Goal: Find specific page/section: Find specific page/section

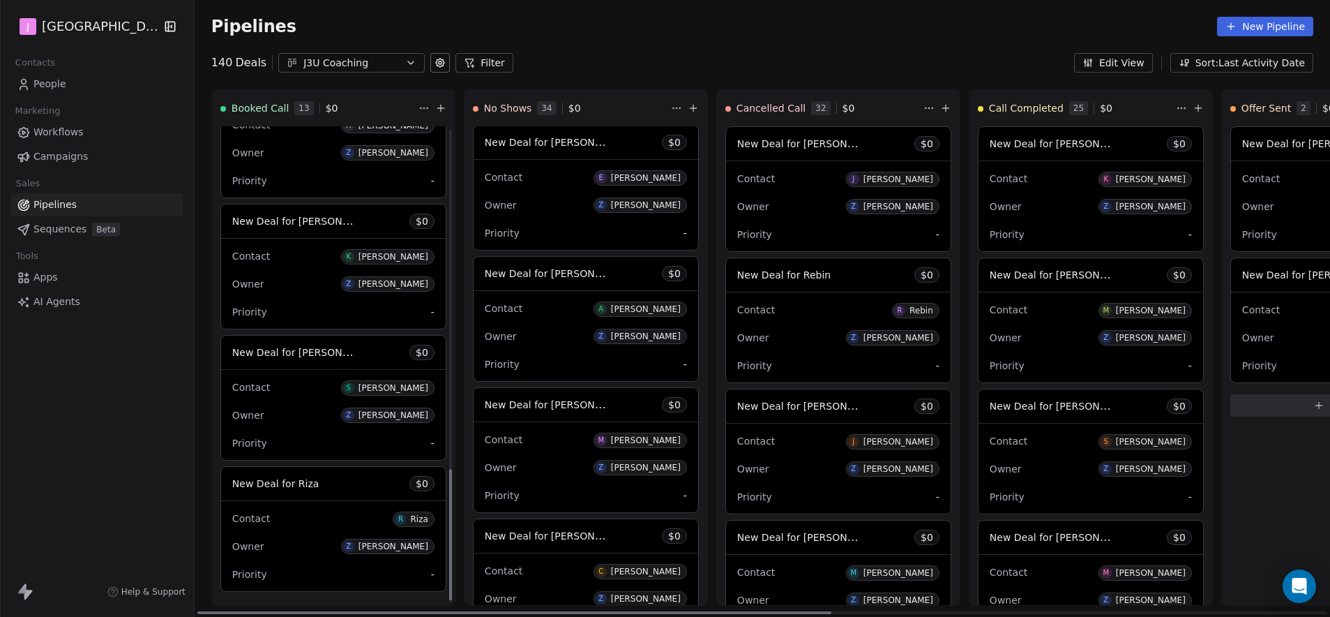
scroll to position [1237, 0]
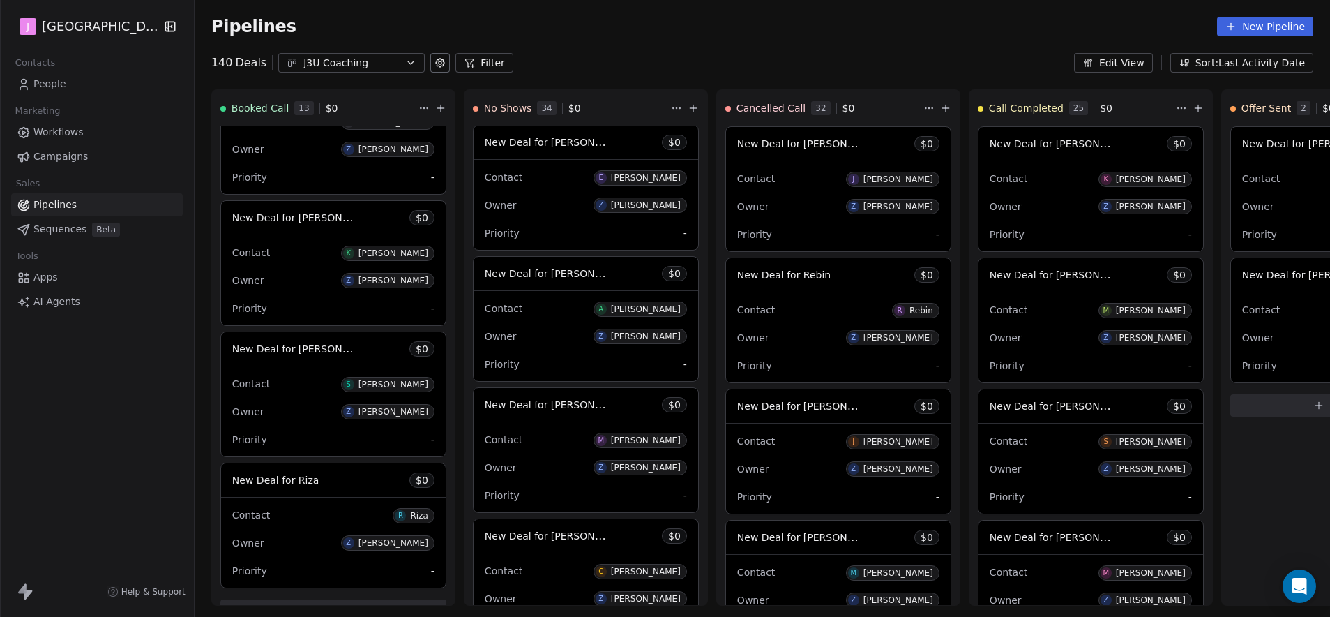
click at [57, 83] on span "People" at bounding box center [49, 84] width 33 height 15
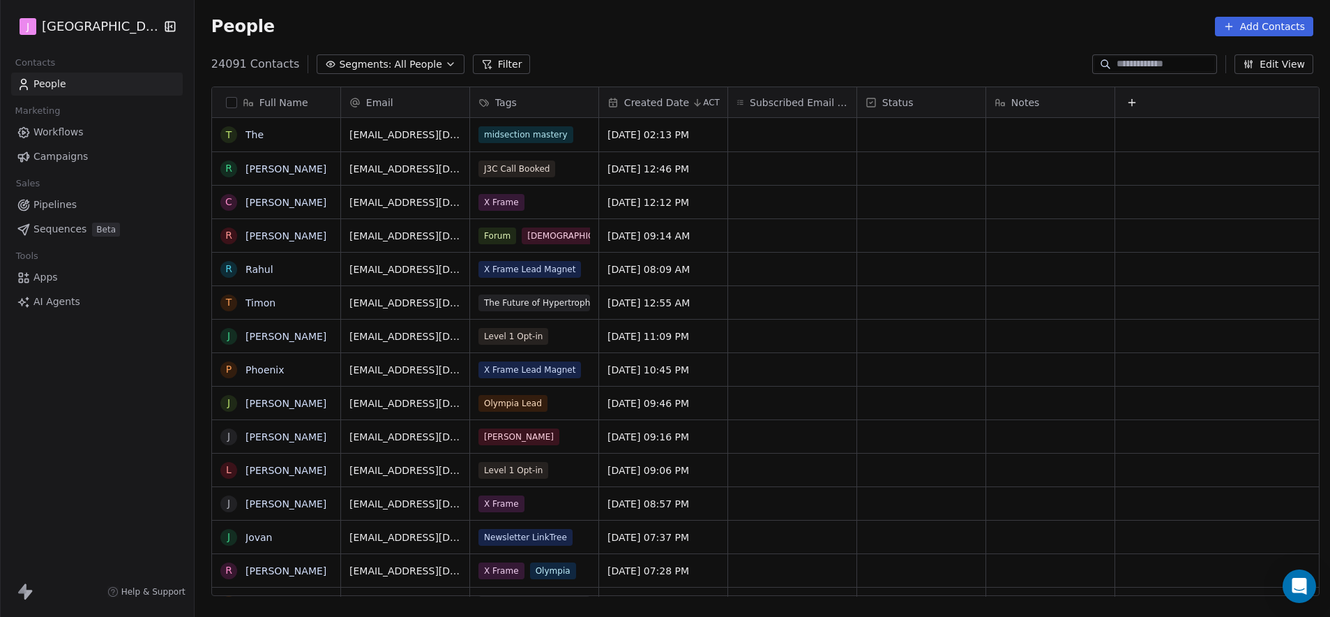
scroll to position [11, 11]
click at [1179, 59] on input at bounding box center [1166, 64] width 98 height 14
paste input "**********"
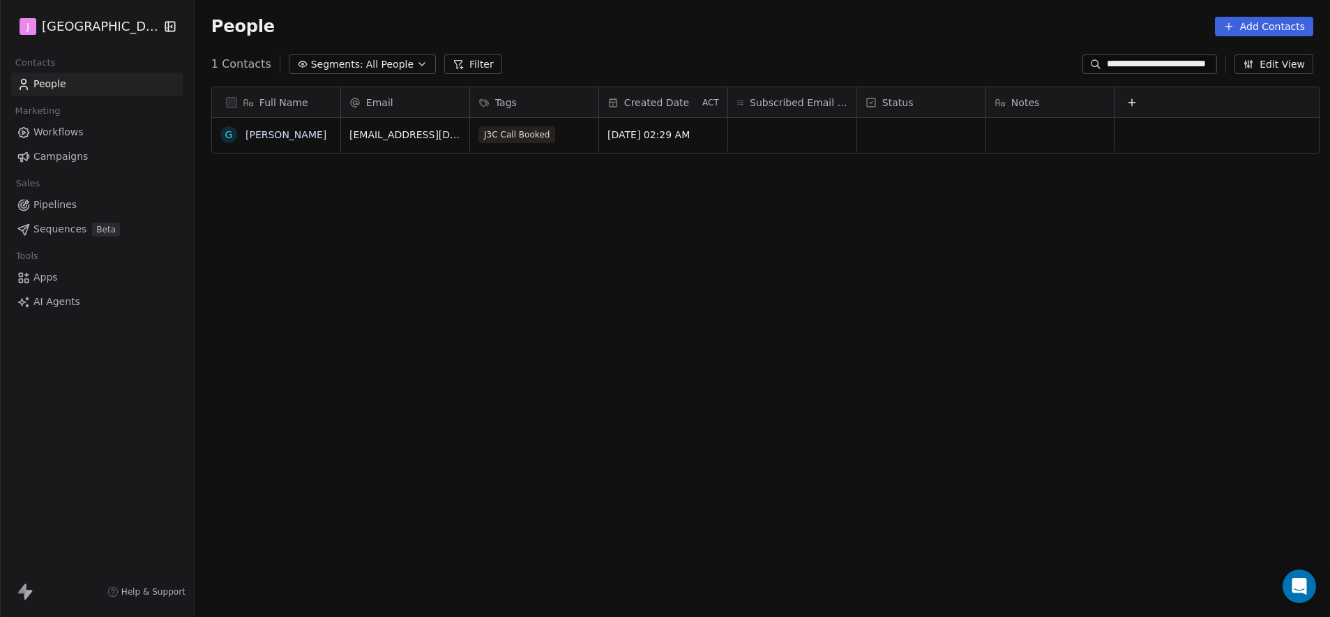
scroll to position [532, 1131]
type input "**********"
click at [308, 130] on link "[PERSON_NAME]" at bounding box center [286, 134] width 81 height 11
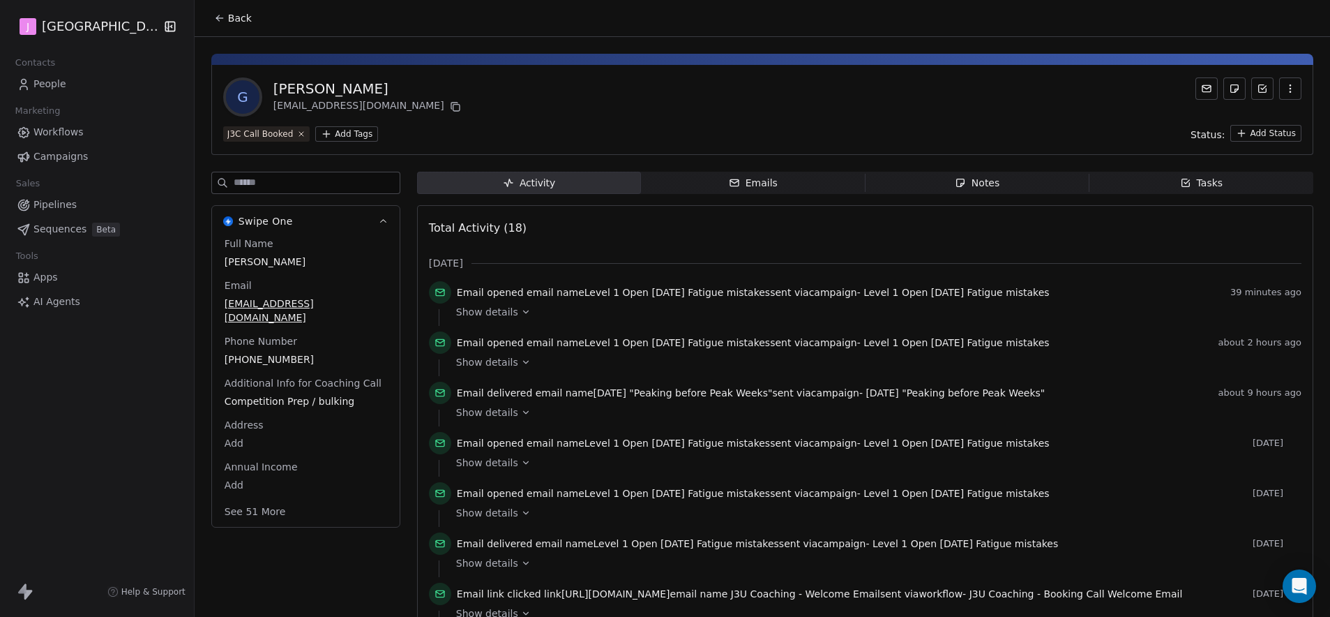
click at [271, 499] on button "See 51 More" at bounding box center [255, 511] width 78 height 25
click at [222, 553] on body "J J3 University Contacts People Marketing Workflows Campaigns Sales Pipelines S…" at bounding box center [665, 308] width 1330 height 617
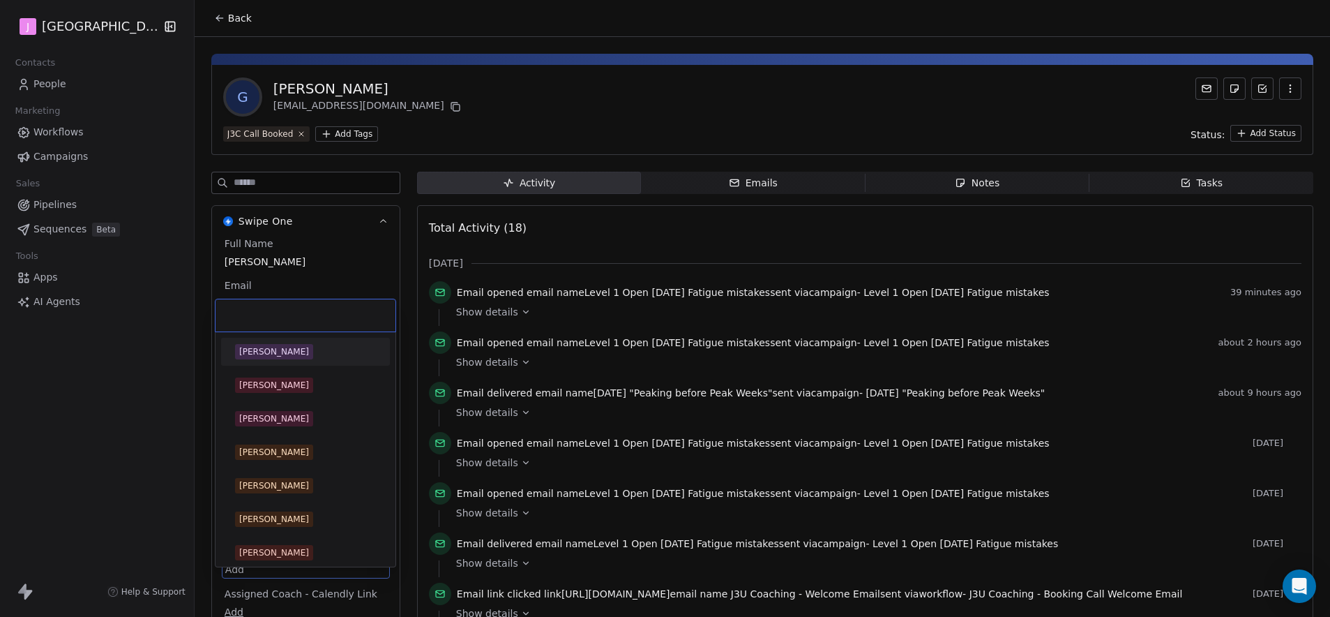
scroll to position [247, 0]
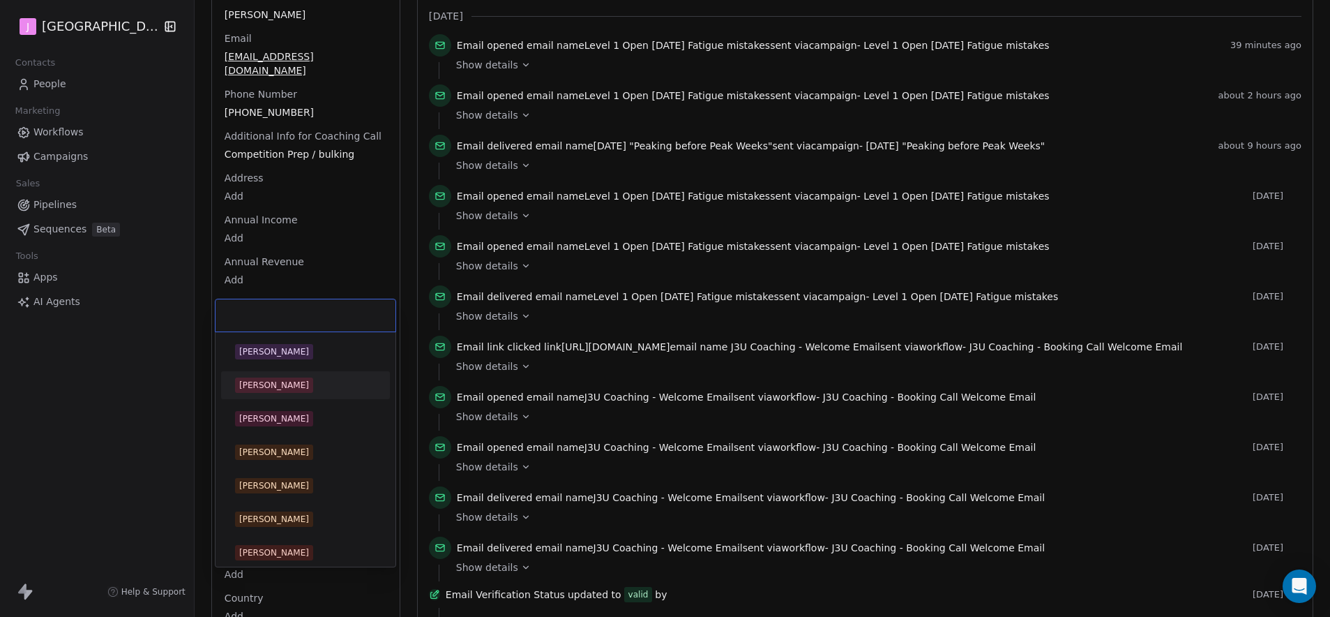
click at [289, 397] on div "[PERSON_NAME]" at bounding box center [305, 385] width 169 height 28
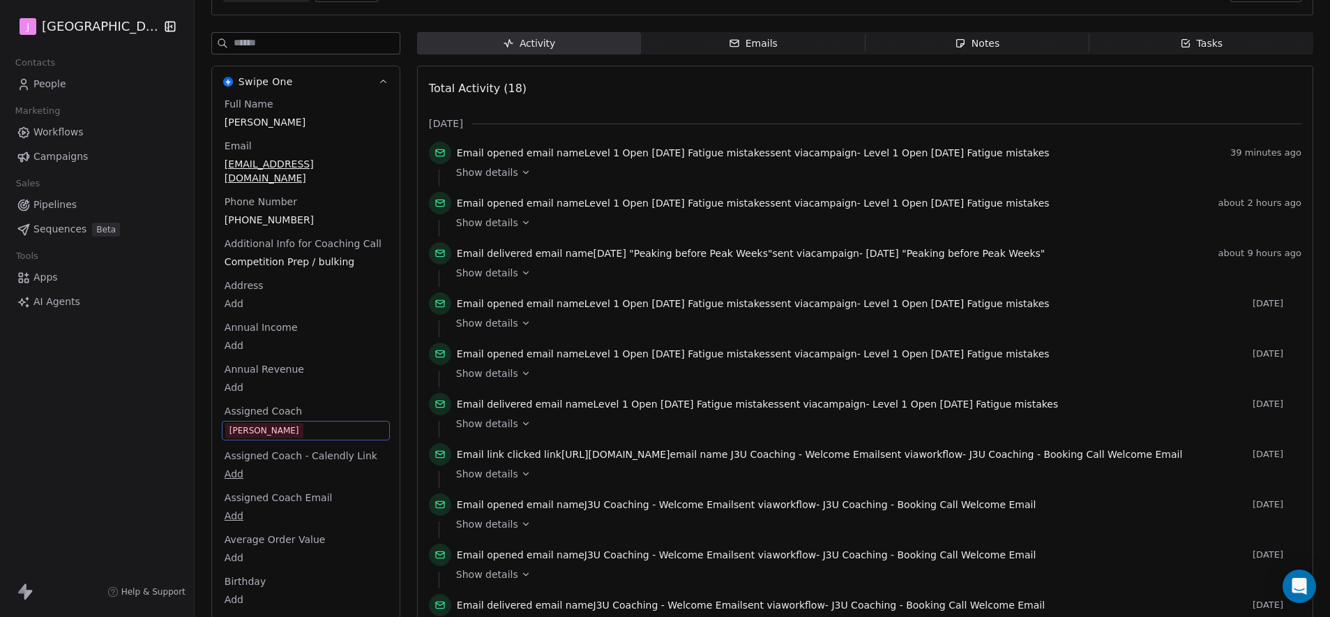
scroll to position [0, 0]
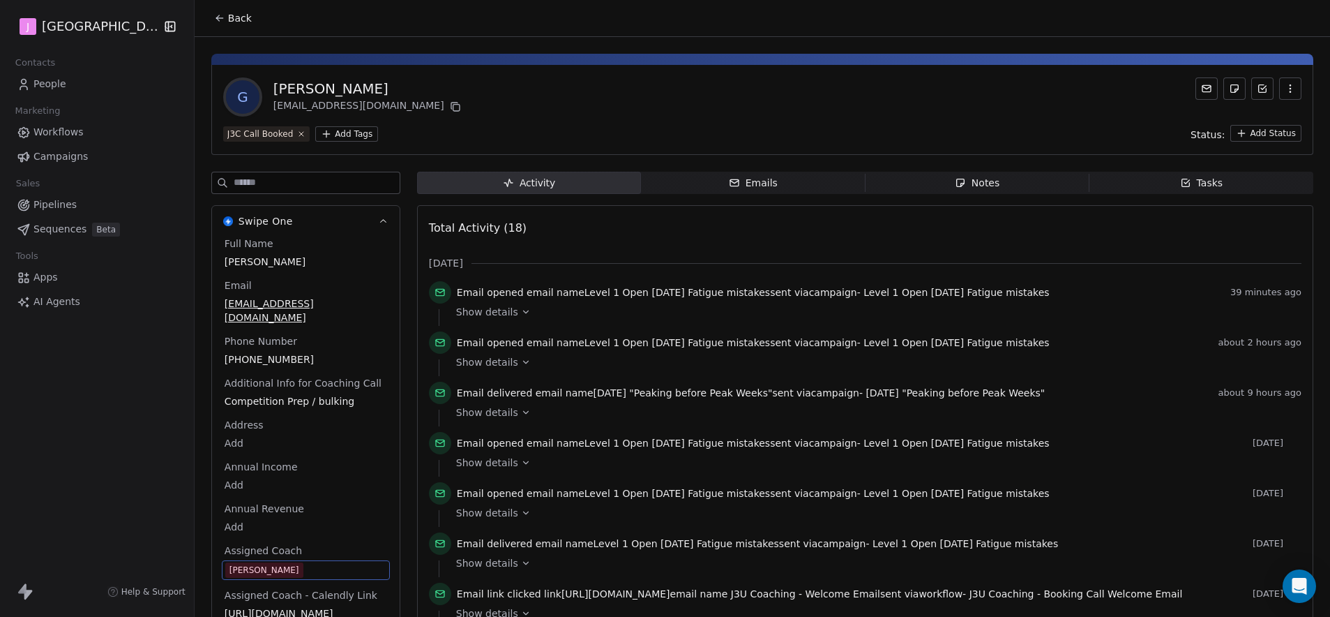
click at [238, 23] on span "Back" at bounding box center [240, 18] width 24 height 14
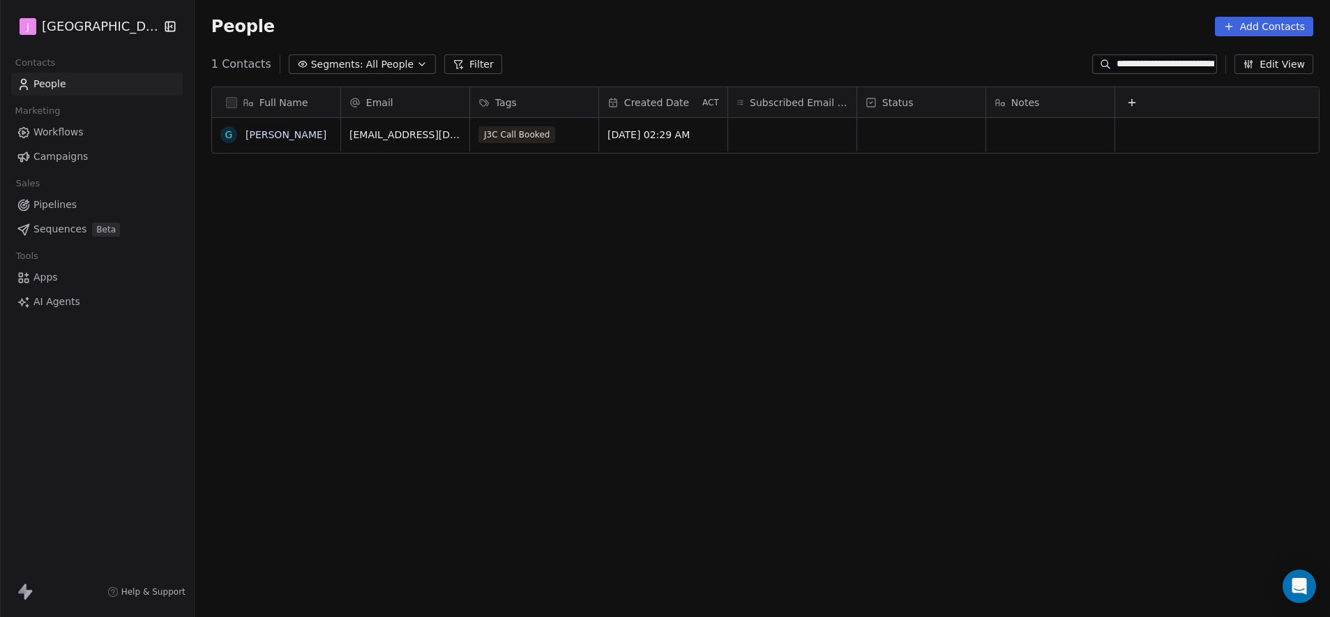
scroll to position [532, 1131]
click at [952, 136] on div "grid" at bounding box center [921, 134] width 128 height 33
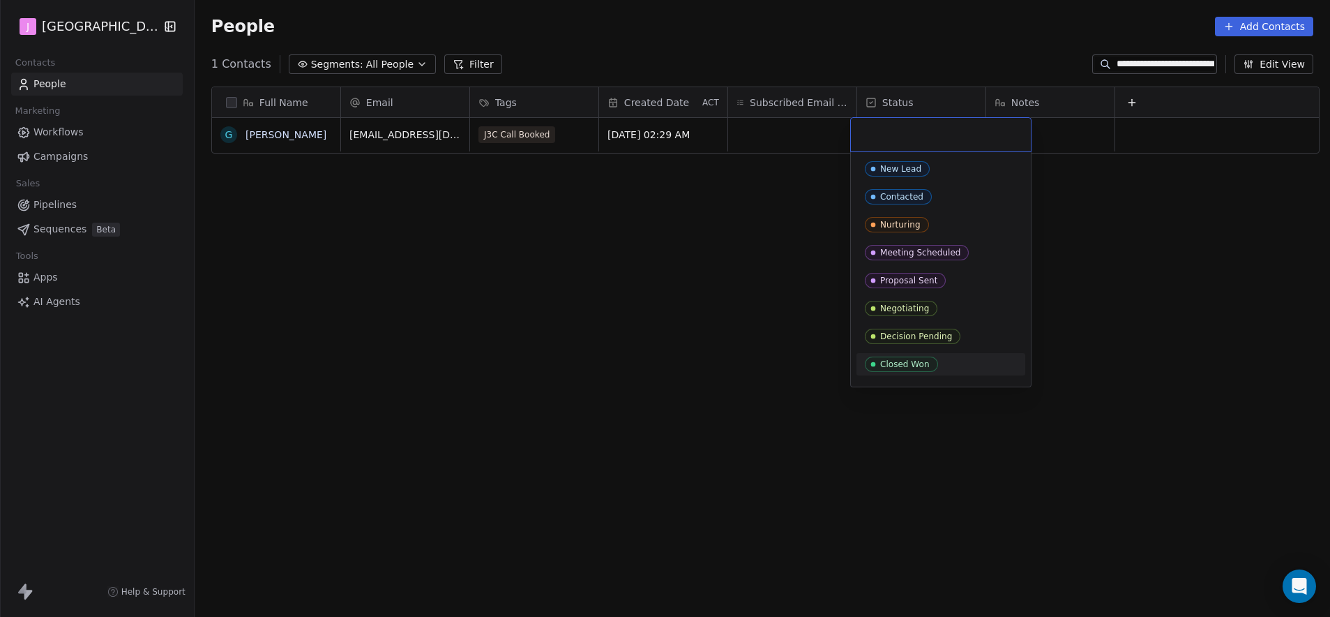
click at [918, 362] on div "Closed Won" at bounding box center [905, 364] width 50 height 10
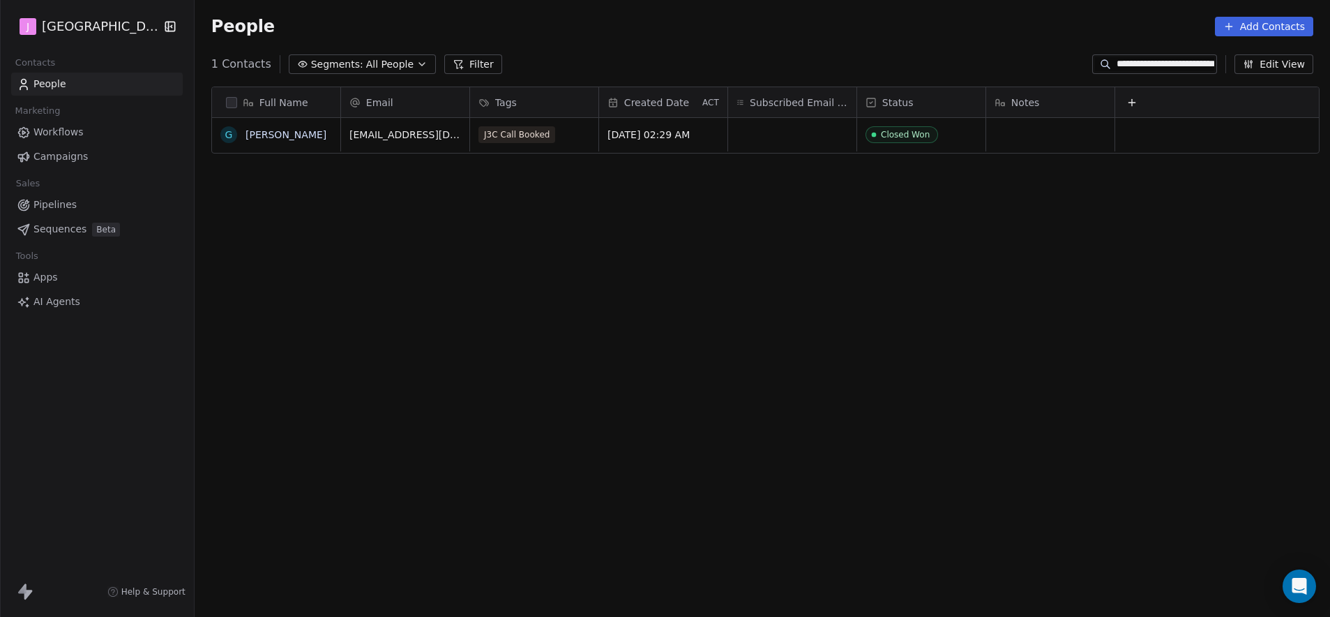
click at [56, 100] on span "Marketing" at bounding box center [37, 110] width 57 height 21
click at [61, 86] on span "People" at bounding box center [49, 84] width 33 height 15
click at [56, 204] on span "Pipelines" at bounding box center [54, 204] width 43 height 15
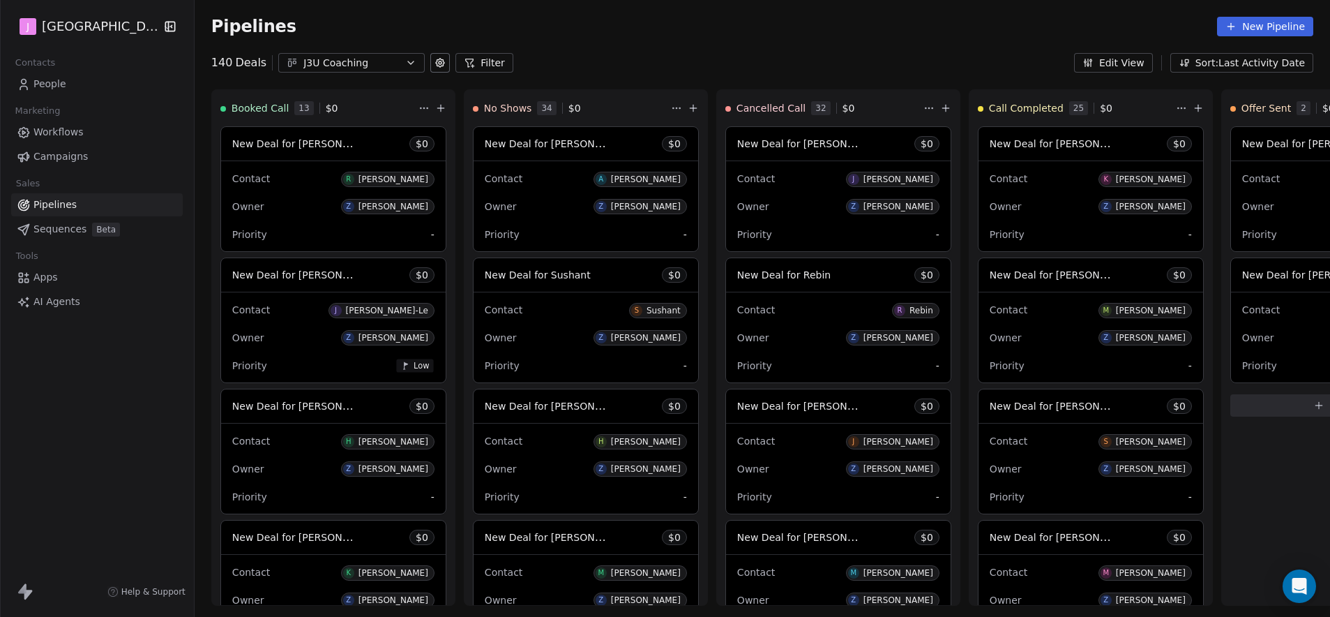
click at [82, 129] on link "Workflows" at bounding box center [97, 132] width 172 height 23
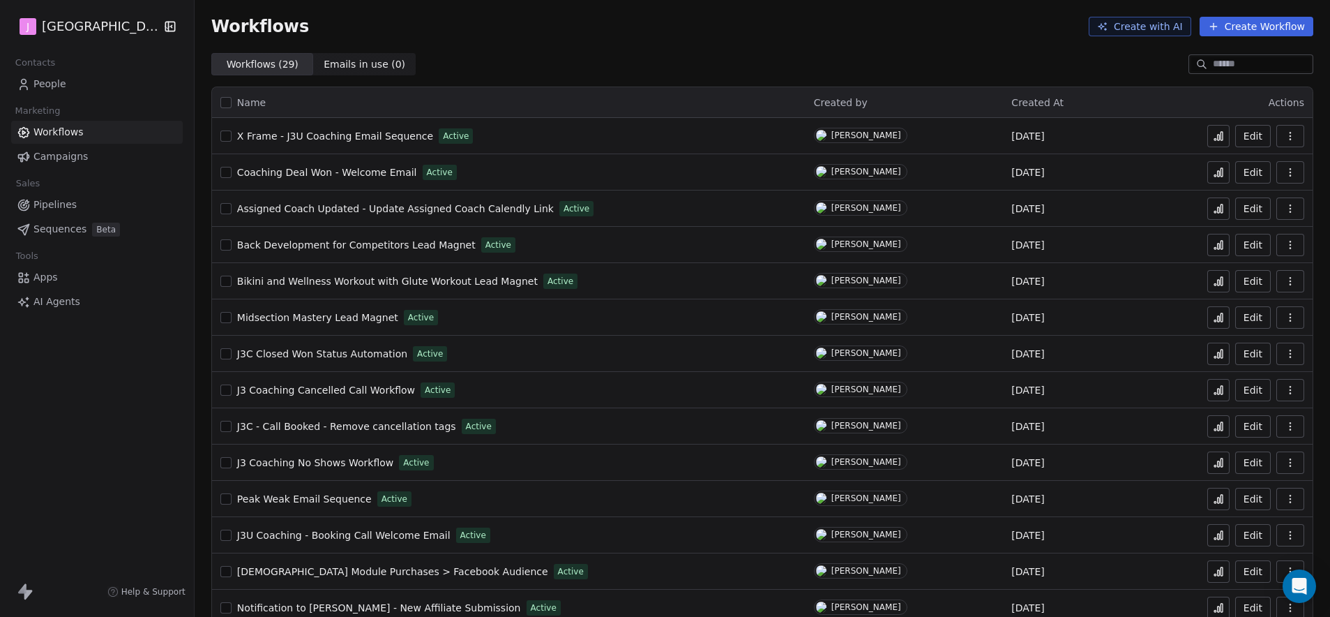
click at [68, 78] on link "People" at bounding box center [97, 84] width 172 height 23
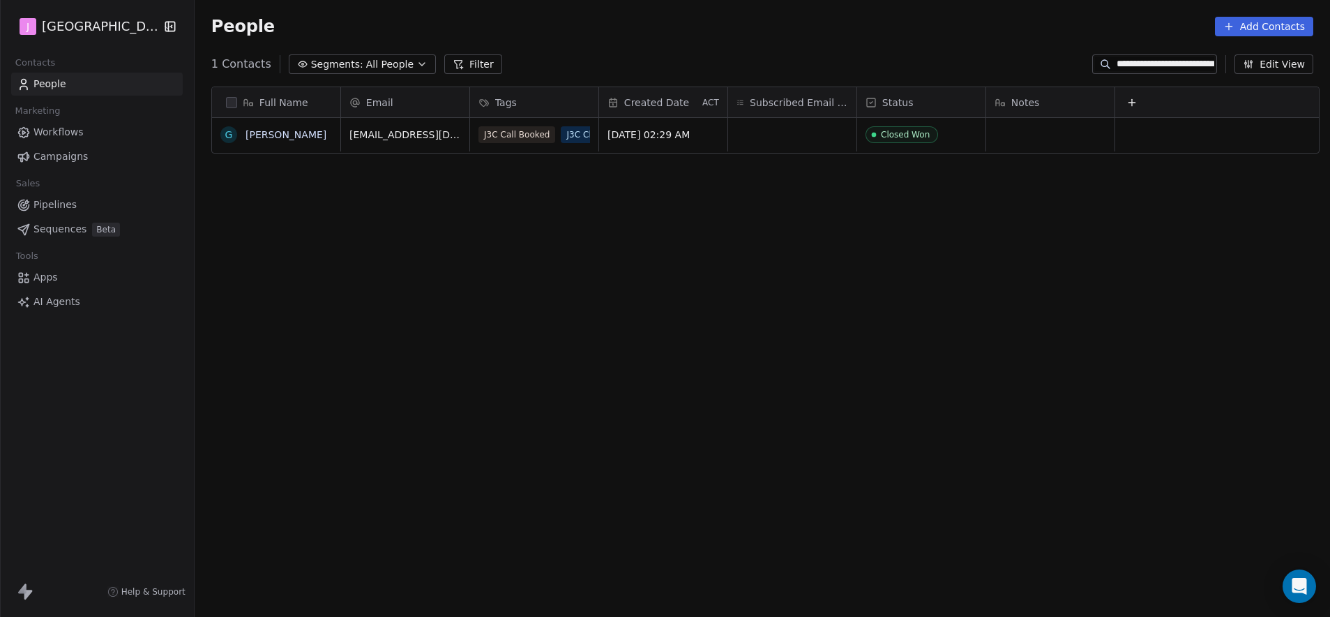
scroll to position [532, 1131]
click at [1117, 66] on input "**********" at bounding box center [1166, 64] width 98 height 14
click at [1184, 62] on input "**********" at bounding box center [1160, 64] width 107 height 14
click at [1185, 63] on input "**********" at bounding box center [1160, 64] width 107 height 14
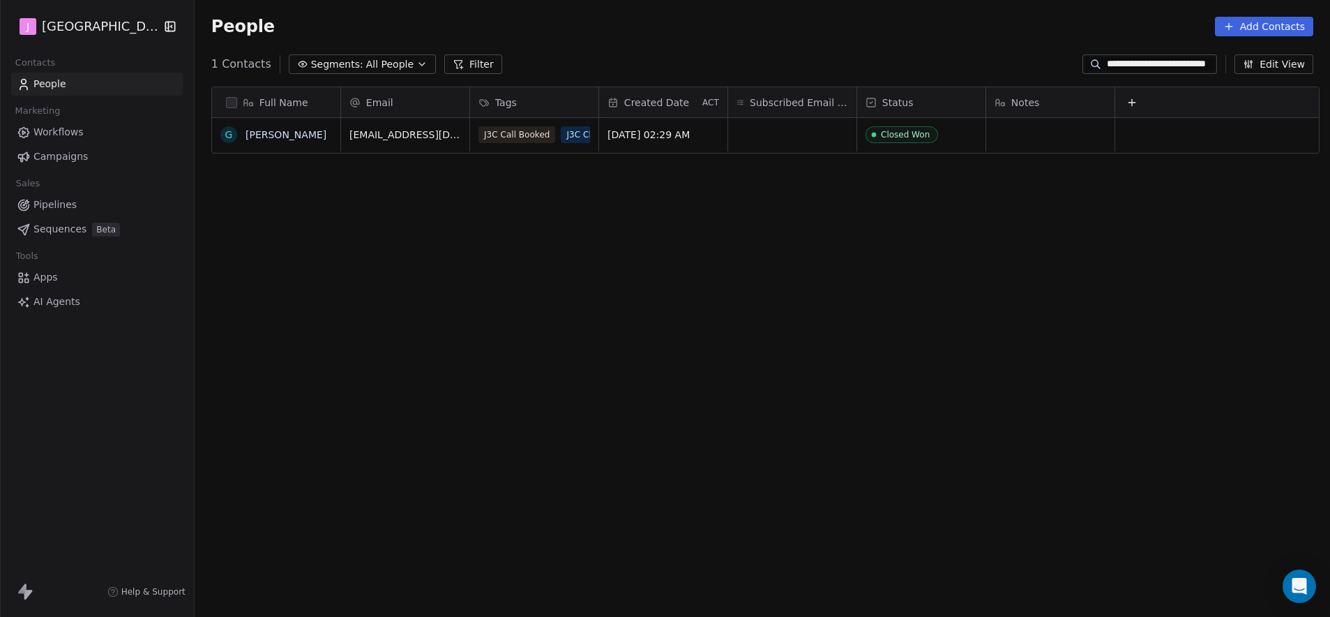
click at [1185, 63] on input "**********" at bounding box center [1160, 64] width 107 height 14
drag, startPoint x: 1015, startPoint y: 229, endPoint x: 973, endPoint y: 231, distance: 41.9
click at [1011, 230] on div "Full Name G [PERSON_NAME] Email Tags Created Date ACT Subscribed Email Categori…" at bounding box center [763, 346] width 1136 height 543
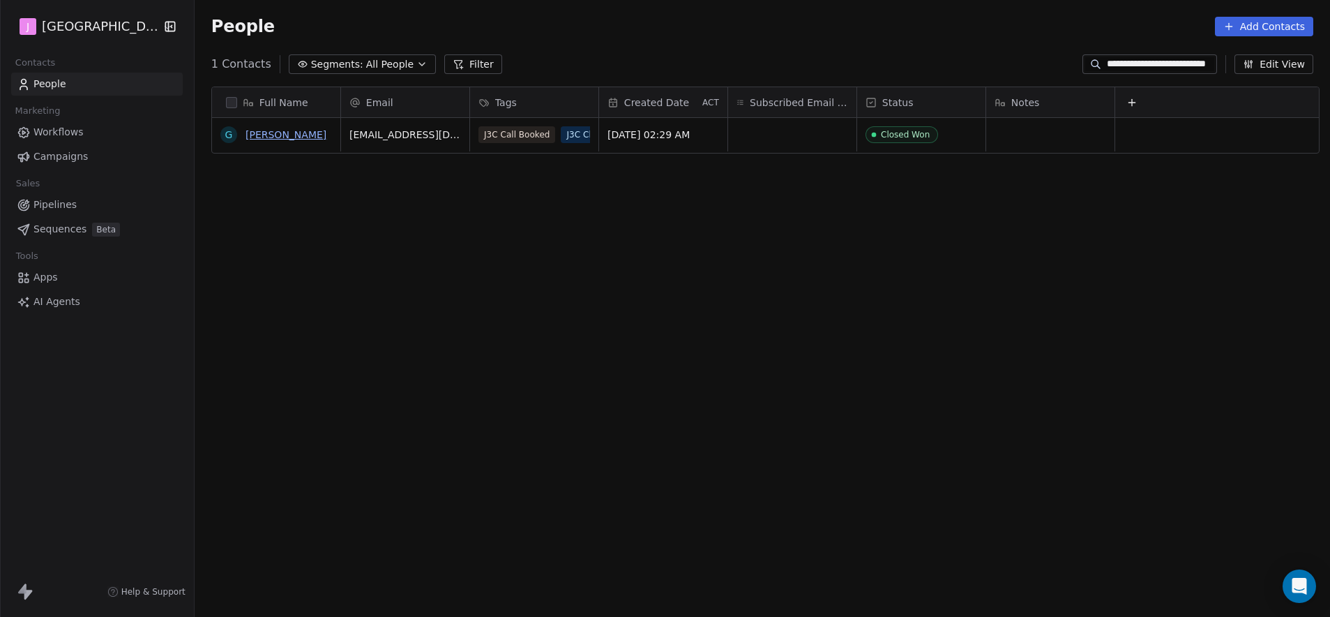
click at [269, 137] on link "[PERSON_NAME]" at bounding box center [286, 134] width 81 height 11
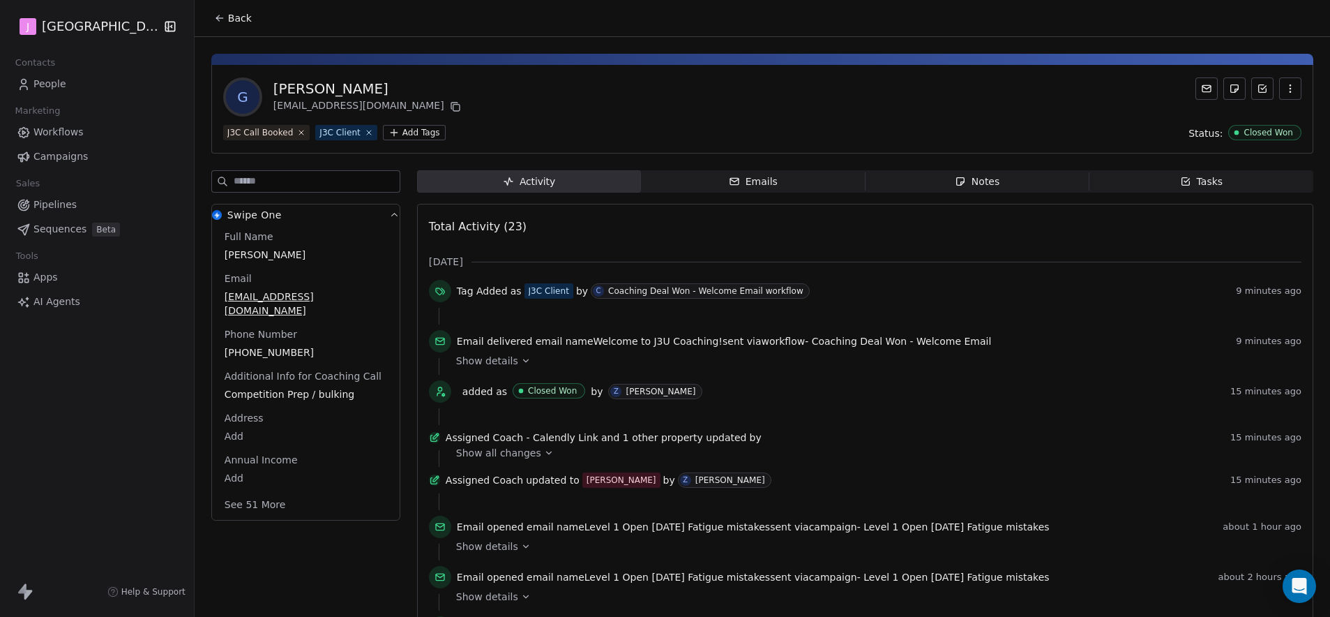
drag, startPoint x: 605, startPoint y: 287, endPoint x: 584, endPoint y: 289, distance: 21.0
click at [608, 287] on div "Coaching Deal Won - Welcome Email workflow" at bounding box center [705, 291] width 195 height 10
click at [529, 290] on div "J3C Client" at bounding box center [549, 291] width 40 height 13
click at [620, 293] on div "Coaching Deal Won - Welcome Email workflow" at bounding box center [705, 291] width 195 height 10
click at [436, 292] on icon at bounding box center [439, 291] width 6 height 6
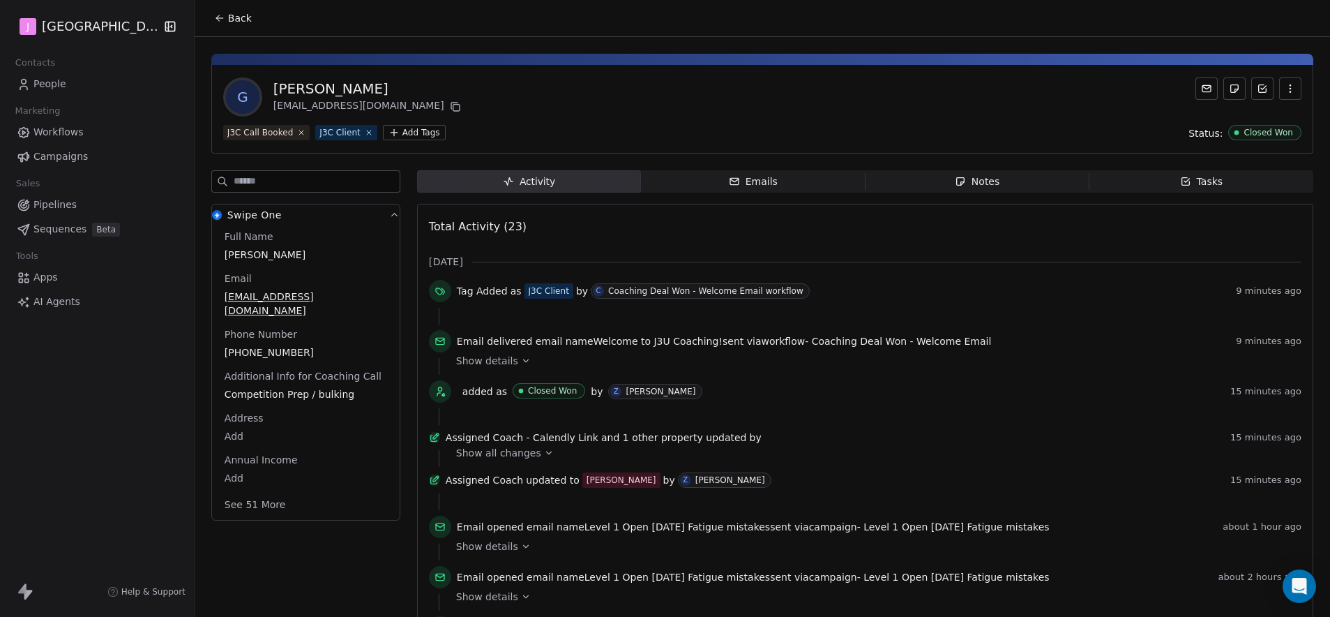
click at [521, 363] on icon at bounding box center [526, 361] width 10 height 10
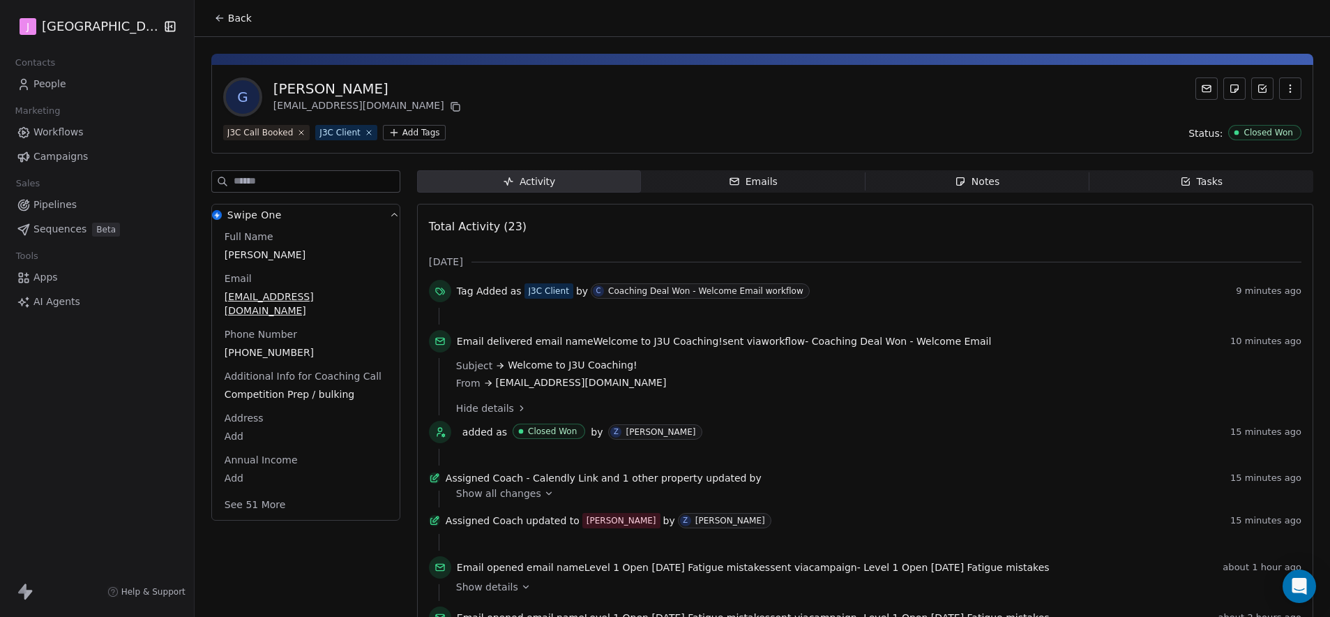
click at [536, 359] on span "Welcome to J3U Coaching!" at bounding box center [572, 365] width 129 height 15
click at [435, 340] on icon at bounding box center [440, 340] width 11 height 11
click at [435, 434] on icon at bounding box center [440, 431] width 11 height 11
click at [70, 207] on span "Pipelines" at bounding box center [54, 204] width 43 height 15
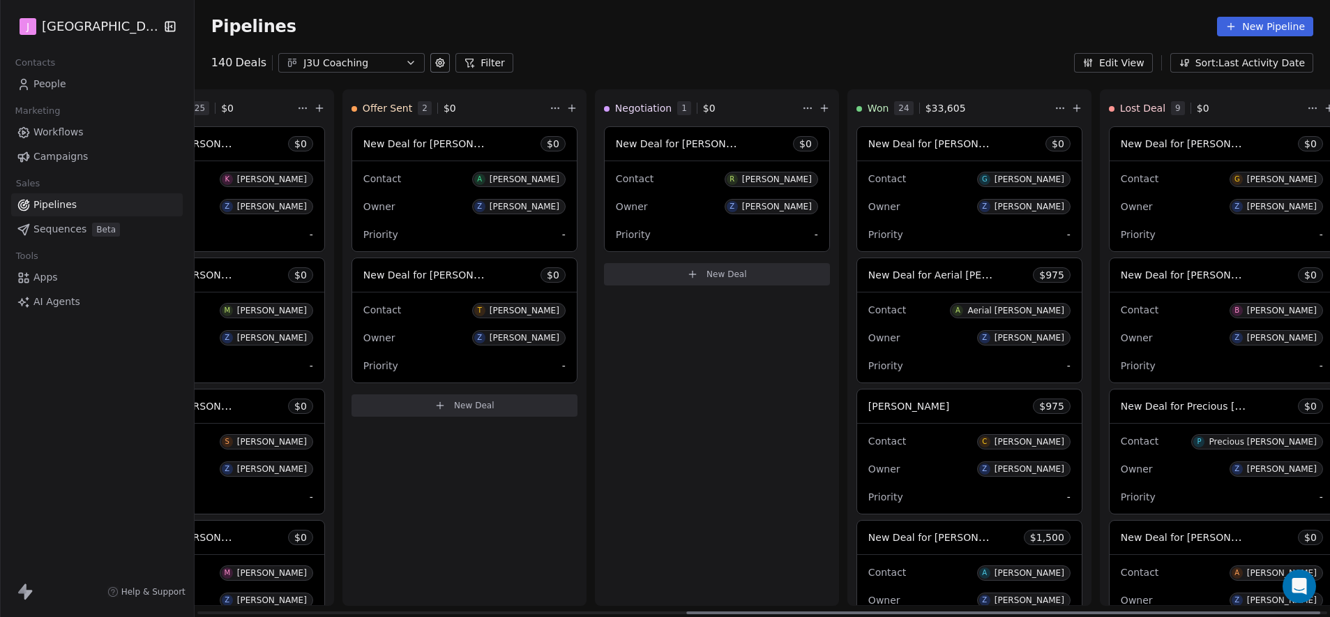
scroll to position [0, 903]
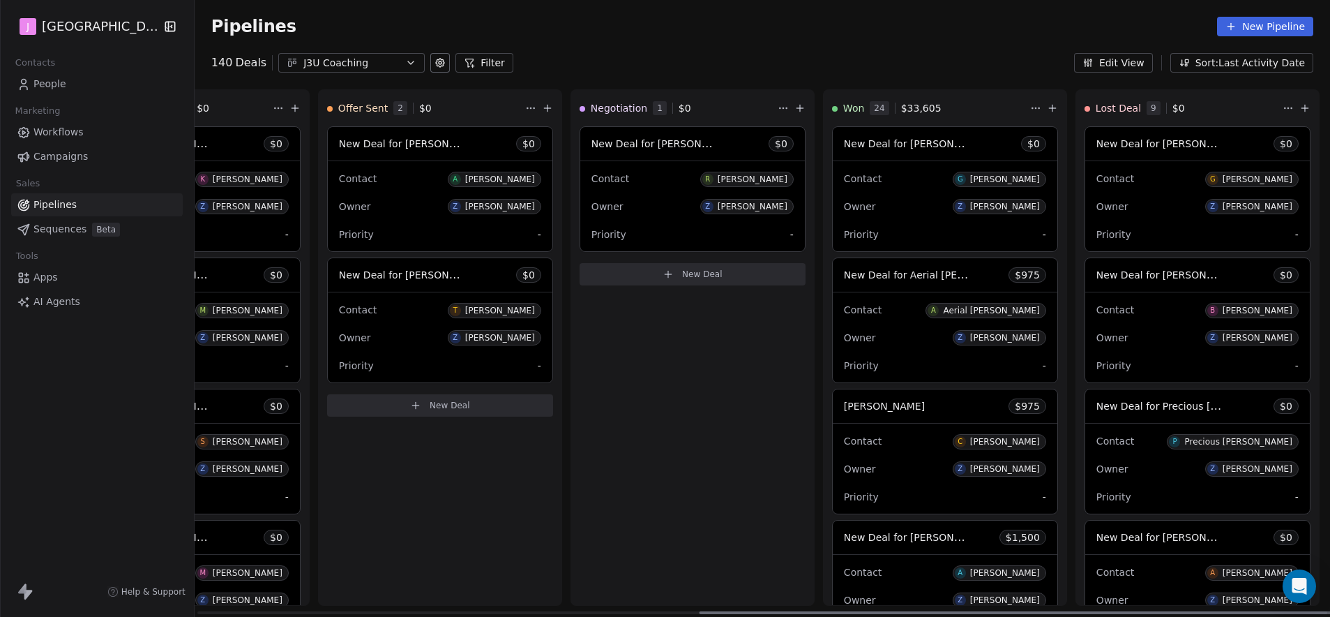
drag, startPoint x: 551, startPoint y: 611, endPoint x: 1094, endPoint y: 521, distance: 550.8
click at [1094, 611] on div at bounding box center [1016, 612] width 635 height 3
click at [1032, 146] on span "$ 0" at bounding box center [1033, 144] width 13 height 14
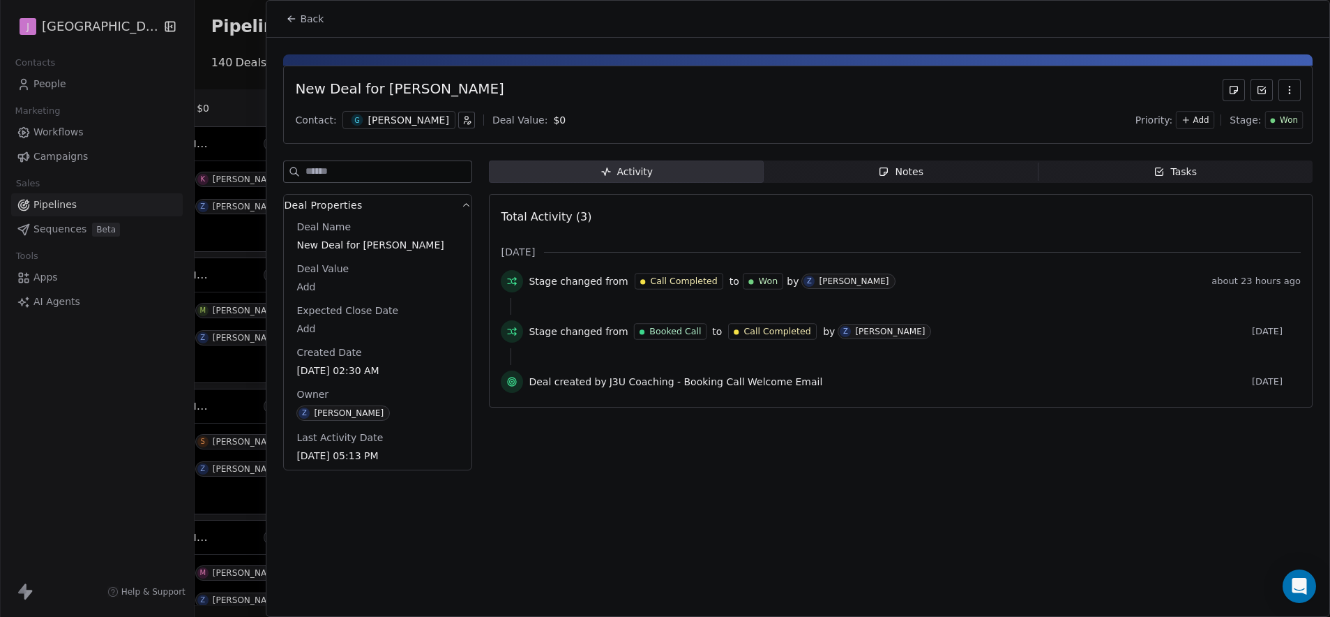
click at [307, 290] on body "J J3 University Contacts People Marketing Workflows Campaigns Sales Pipelines S…" at bounding box center [665, 308] width 1330 height 617
type input "*****"
click at [564, 473] on html "J J3 University Contacts People Marketing Workflows Campaigns Sales Pipelines S…" at bounding box center [665, 308] width 1330 height 617
click at [310, 24] on span "Back" at bounding box center [312, 19] width 24 height 14
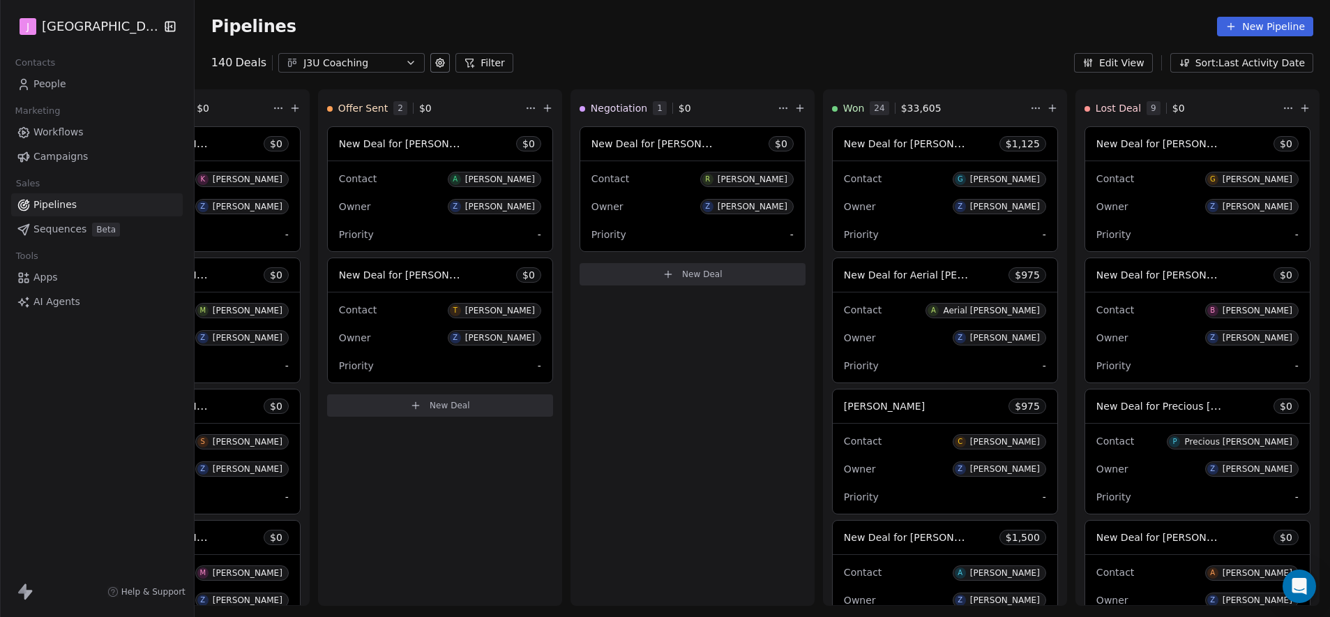
click at [910, 29] on div "Pipelines New Pipeline" at bounding box center [762, 27] width 1102 height 20
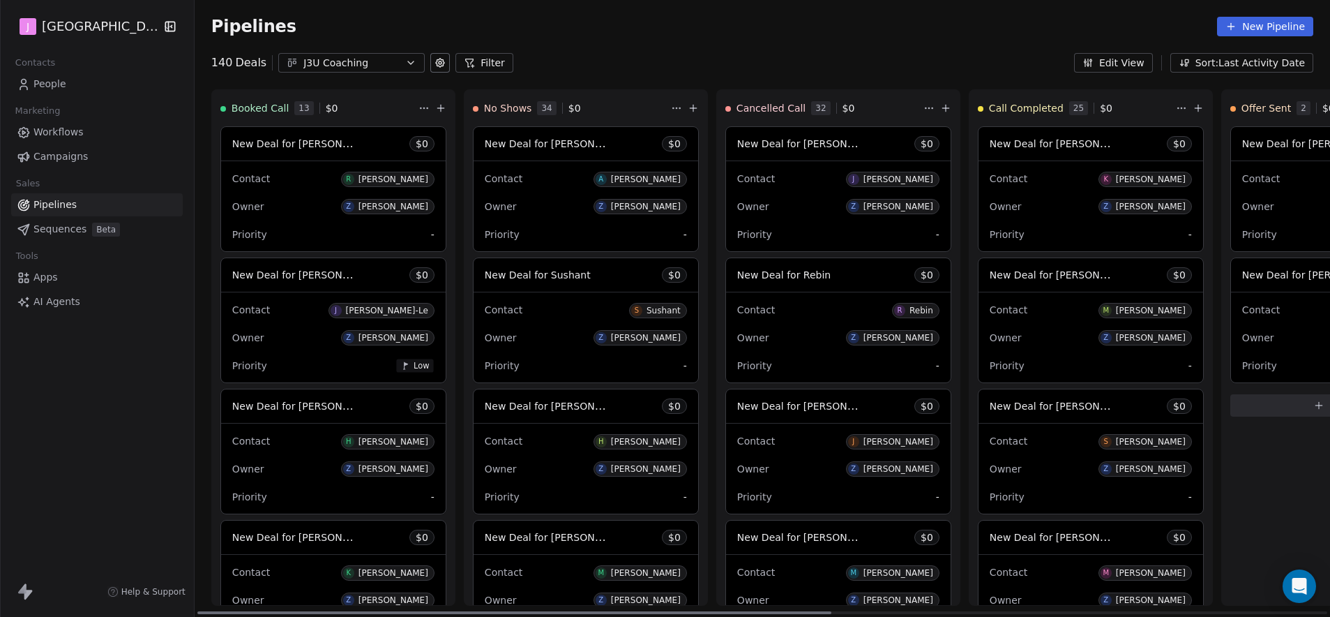
drag, startPoint x: 762, startPoint y: 612, endPoint x: 165, endPoint y: 596, distance: 596.6
click at [197, 614] on div at bounding box center [514, 612] width 635 height 3
click at [801, 32] on div "Pipelines New Pipeline" at bounding box center [762, 27] width 1102 height 20
